Goal: Transaction & Acquisition: Purchase product/service

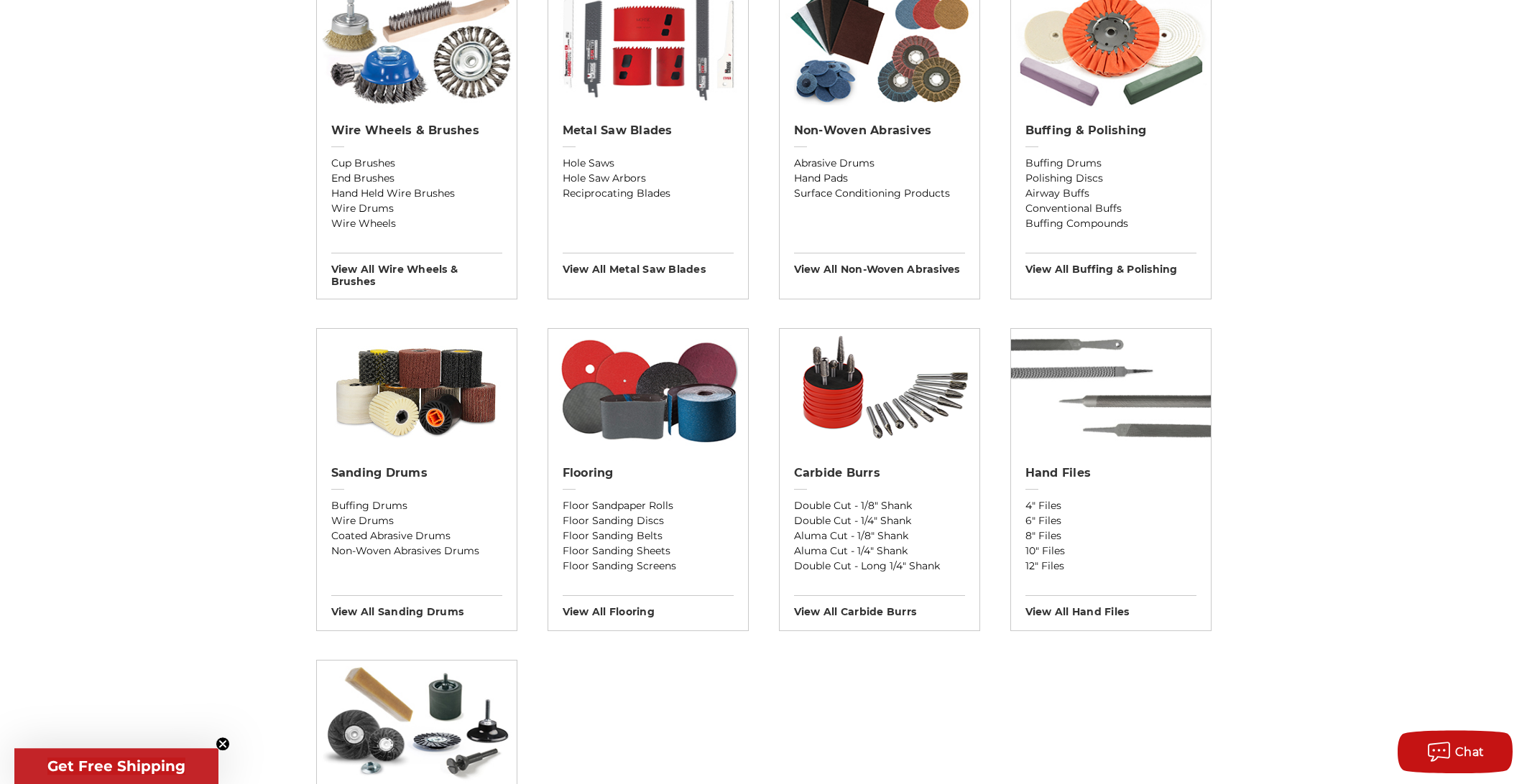
scroll to position [908, 0]
click at [400, 465] on h2 "Sanding Drums" at bounding box center [417, 473] width 171 height 15
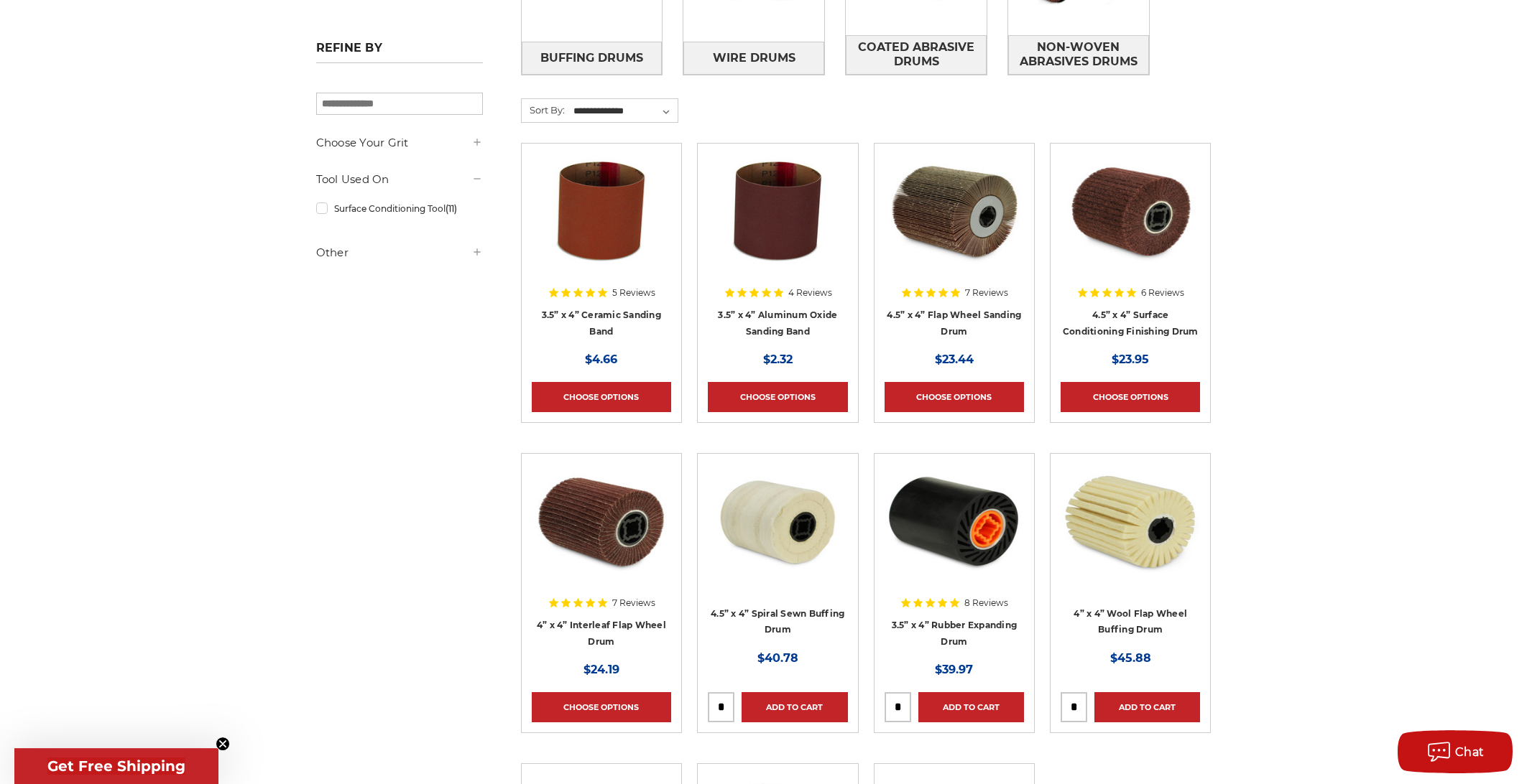
scroll to position [302, 0]
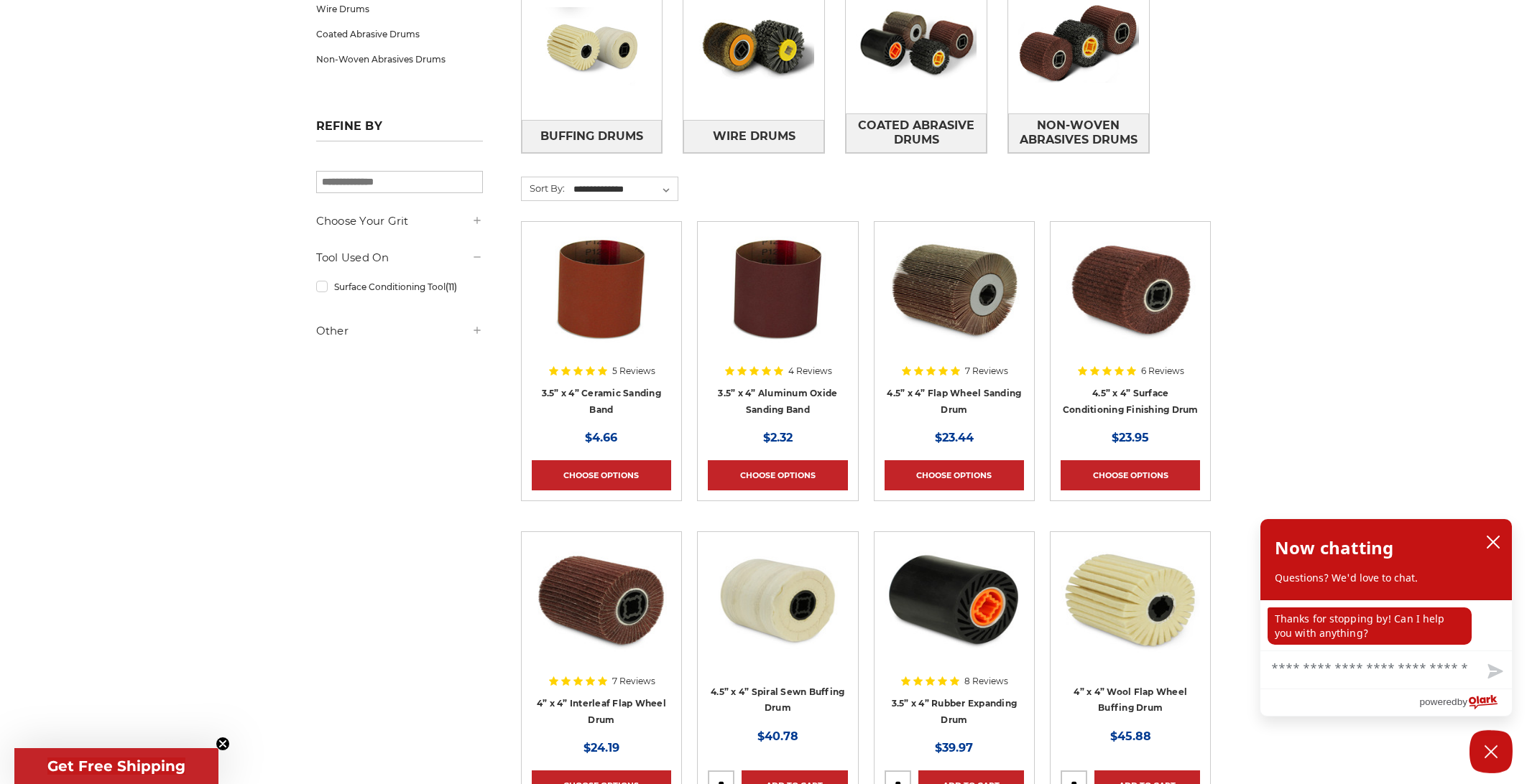
click at [1116, 394] on div at bounding box center [1130, 324] width 139 height 184
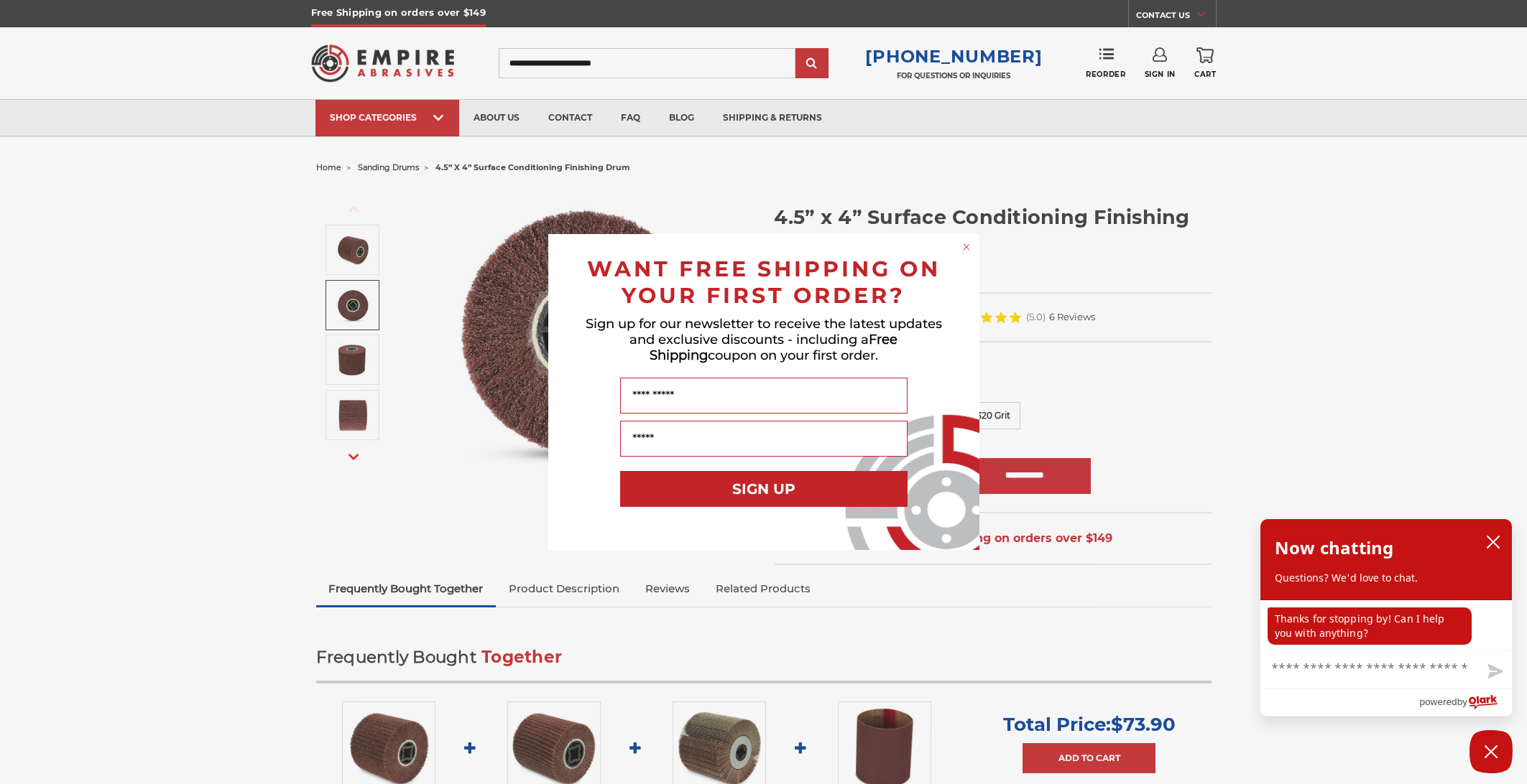
click at [961, 248] on circle "Close dialog" at bounding box center [966, 247] width 14 height 14
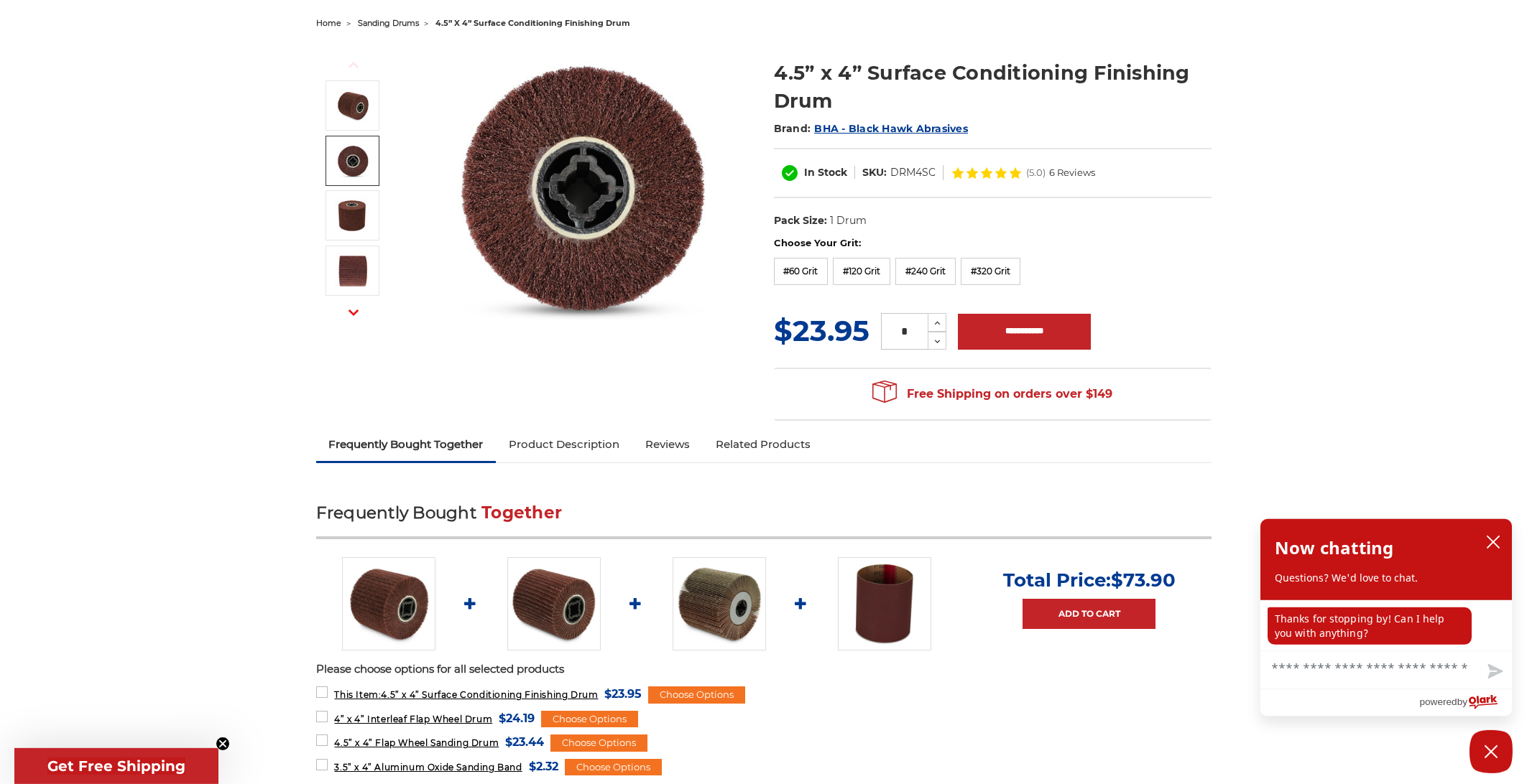
scroll to position [151, 0]
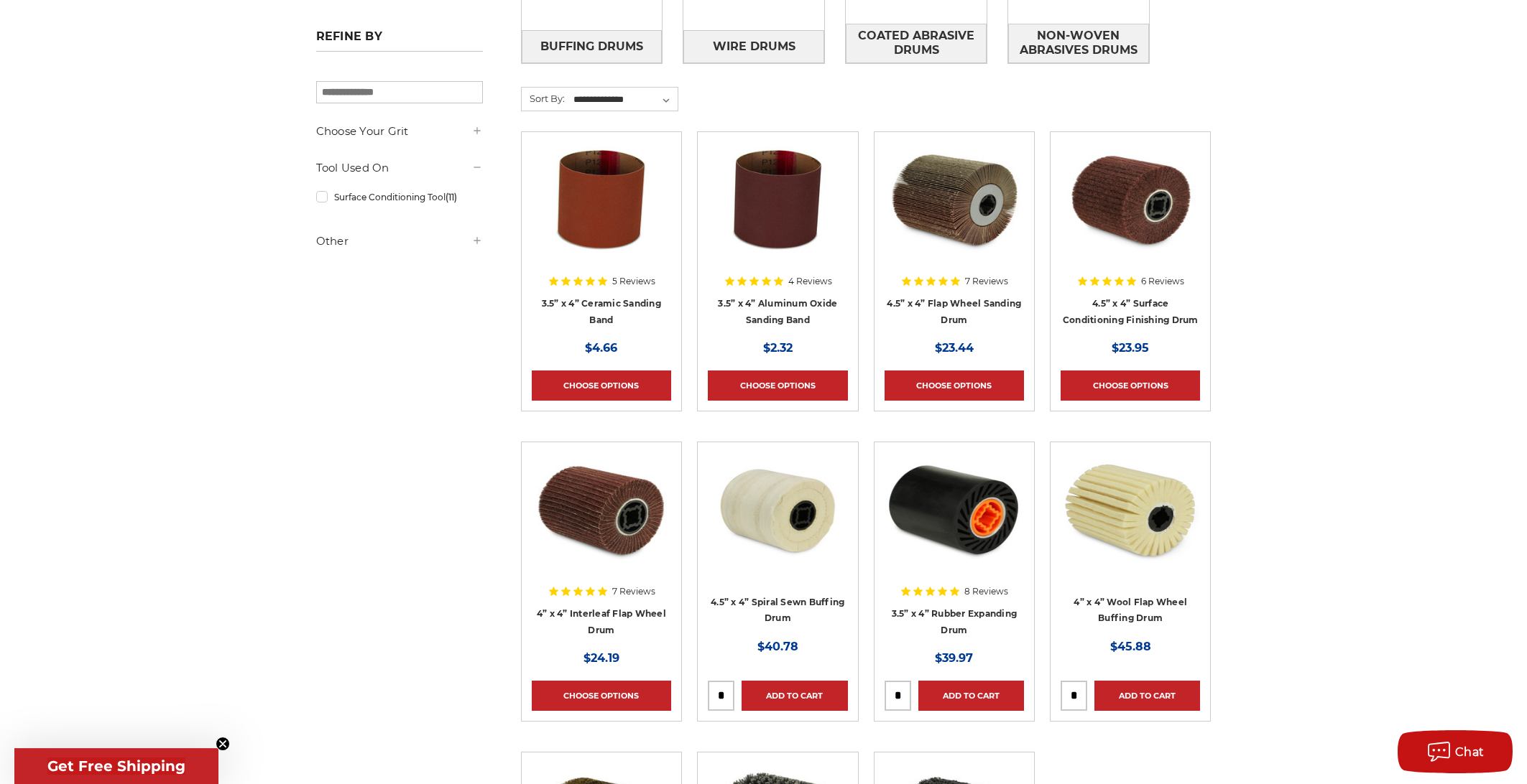
scroll to position [453, 0]
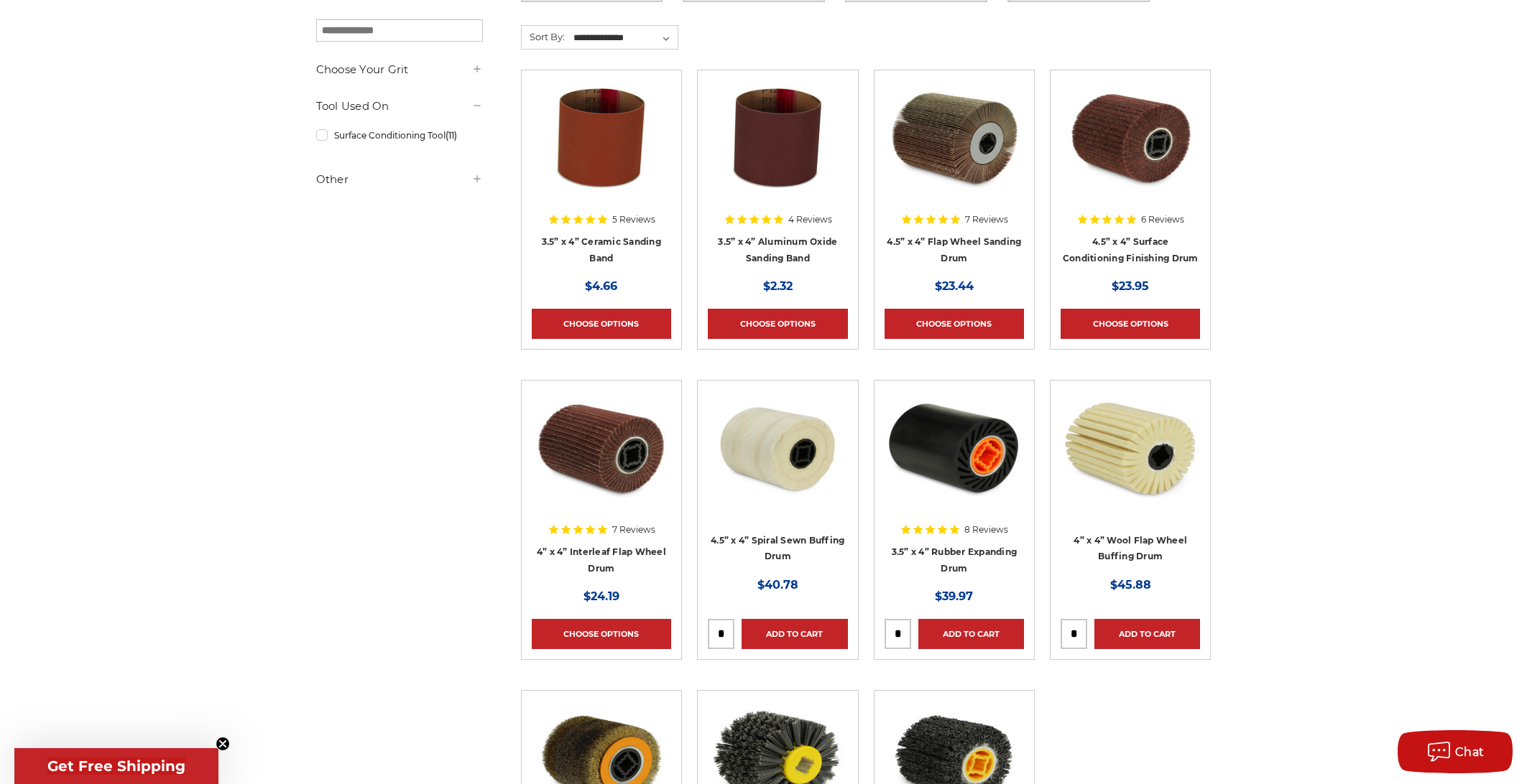
click at [1142, 545] on div at bounding box center [1130, 483] width 139 height 184
